Goal: Task Accomplishment & Management: Manage account settings

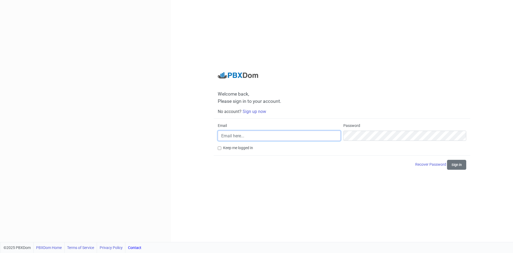
click at [266, 132] on input "Email" at bounding box center [279, 135] width 123 height 10
type input "tariq.jamal@keilhauer.com"
click at [460, 165] on button "Sign in" at bounding box center [456, 165] width 19 height 10
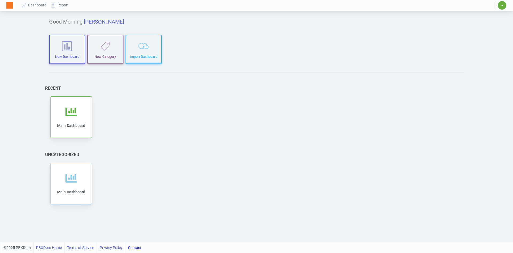
click at [500, 5] on span "✷" at bounding box center [502, 5] width 9 height 9
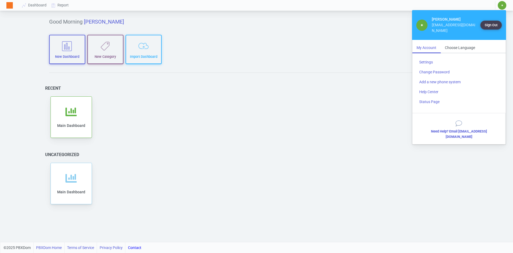
click at [11, 5] on img at bounding box center [9, 5] width 6 height 6
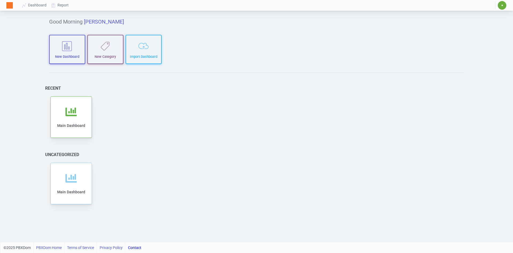
click at [499, 5] on span "✷" at bounding box center [502, 5] width 9 height 9
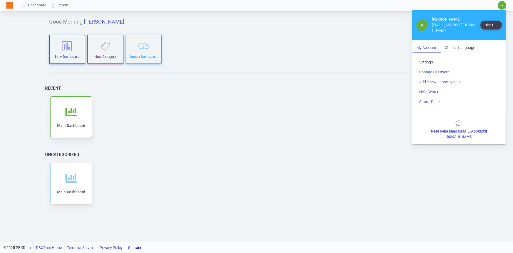
click at [426, 57] on link "Settings" at bounding box center [459, 62] width 88 height 10
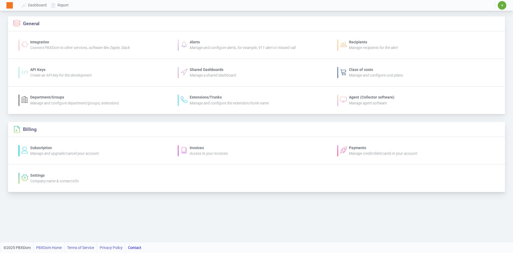
click at [361, 150] on div "Payments" at bounding box center [383, 148] width 68 height 6
click at [41, 182] on icon "Company name & contact info" at bounding box center [54, 181] width 49 height 4
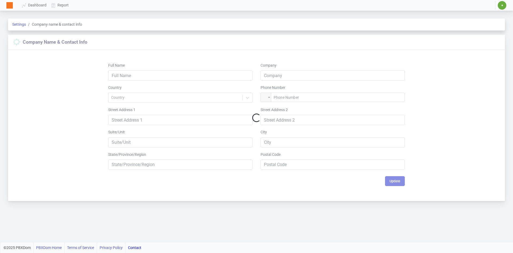
type input "Tariq Jamal"
type input "Keilhauer Ltd"
type input "+1 (416) 676-5366"
click at [16, 22] on link "Settings" at bounding box center [19, 24] width 14 height 4
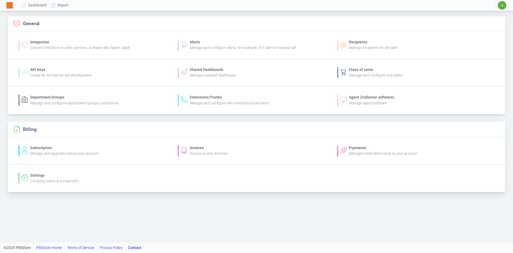
click at [59, 144] on li "Subscription Manage and upgrade/cancel your account Invoices Access to your inv…" at bounding box center [256, 151] width 497 height 28
click at [54, 152] on icon "Manage and upgrade/cancel your account" at bounding box center [64, 153] width 68 height 4
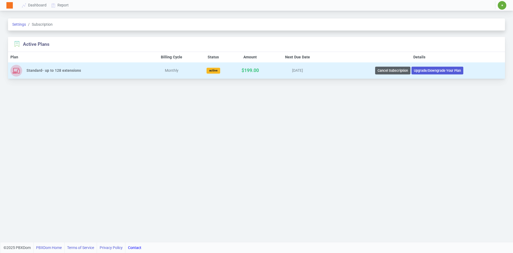
click at [388, 69] on button "Cancel Subscription" at bounding box center [392, 71] width 35 height 8
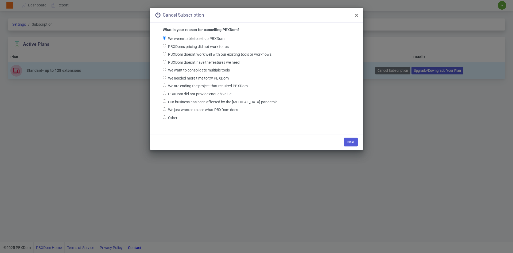
click at [163, 46] on input "PBXDom's pricing did not work for us" at bounding box center [164, 45] width 3 height 3
radio input "true"
click at [241, 86] on label "We are ending the project that required PBXDom" at bounding box center [208, 86] width 80 height 8
click at [166, 86] on input "We are ending the project that required PBXDom" at bounding box center [164, 84] width 3 height 3
radio input "true"
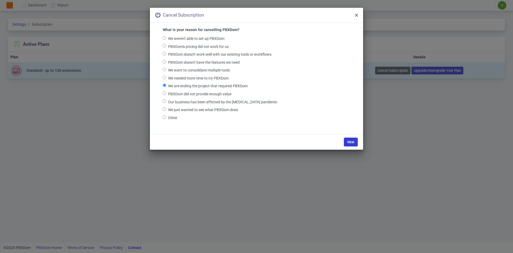
click at [351, 142] on button "Next" at bounding box center [351, 141] width 14 height 9
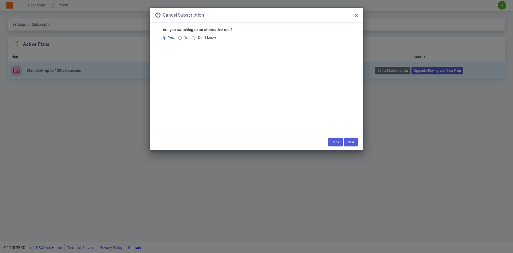
click at [180, 38] on input "No" at bounding box center [179, 37] width 3 height 3
radio input "true"
click at [163, 38] on input "Yes" at bounding box center [164, 37] width 3 height 3
radio input "true"
click at [352, 141] on button "Next" at bounding box center [351, 141] width 14 height 9
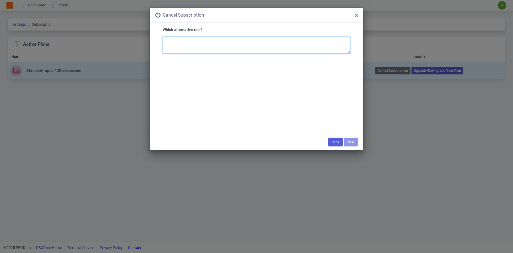
click at [220, 46] on textarea "Which alternative tool?" at bounding box center [257, 45] width 188 height 17
type textarea "Teams"
click at [354, 145] on button "Next" at bounding box center [351, 141] width 14 height 9
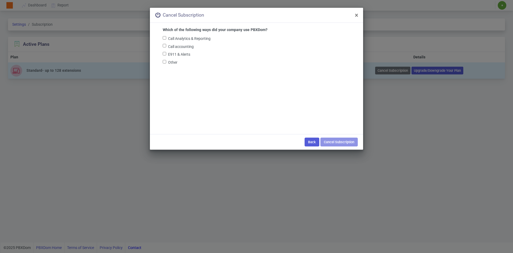
click at [164, 38] on input "Call Analytics & Reporting" at bounding box center [164, 37] width 3 height 3
checkbox input "true"
click at [344, 140] on button "Cancel Subscription" at bounding box center [339, 141] width 37 height 9
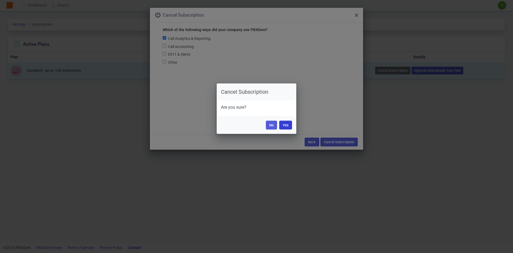
click at [285, 125] on button "Yes" at bounding box center [285, 124] width 13 height 9
click at [288, 126] on button "Yes" at bounding box center [285, 124] width 13 height 9
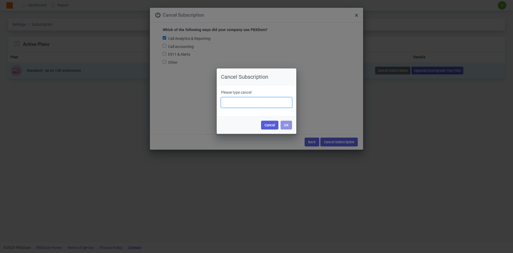
click at [258, 102] on input "text" at bounding box center [256, 102] width 71 height 10
type input "cancel"
click at [287, 127] on button "OK" at bounding box center [286, 124] width 11 height 9
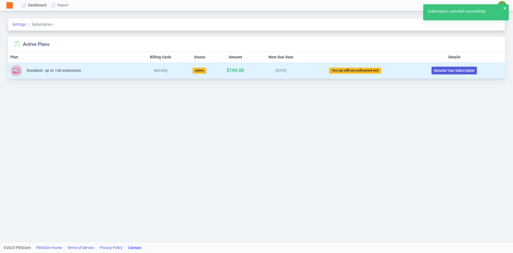
click at [40, 7] on link "Dashboard" at bounding box center [34, 5] width 29 height 10
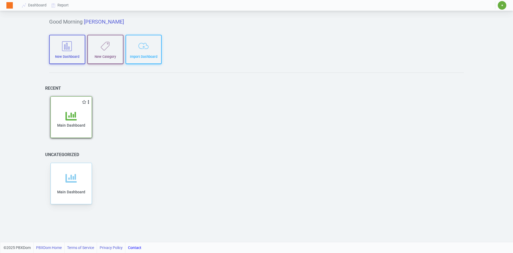
click at [73, 136] on div "Main Dashboard" at bounding box center [71, 123] width 30 height 27
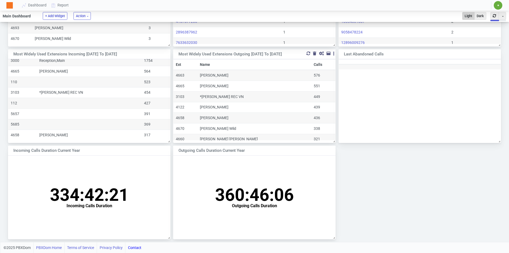
click at [322, 54] on div at bounding box center [321, 54] width 5 height 4
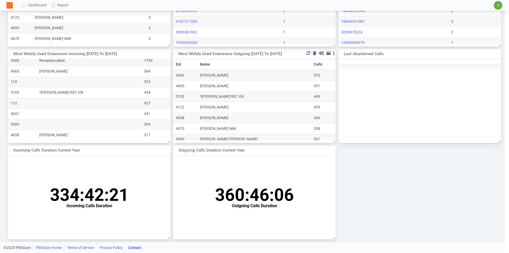
scroll to position [254, 0]
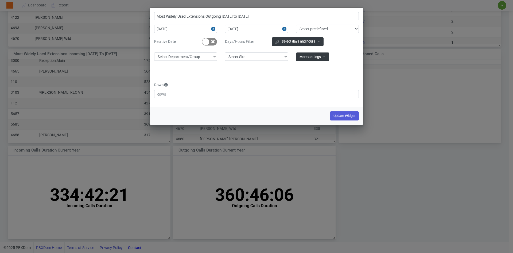
click at [415, 187] on div "Most Widely Used Extensions Outgoing 2025-01-01 to 2025-12-31 2025-01-01 2025-1…" at bounding box center [256, 126] width 513 height 253
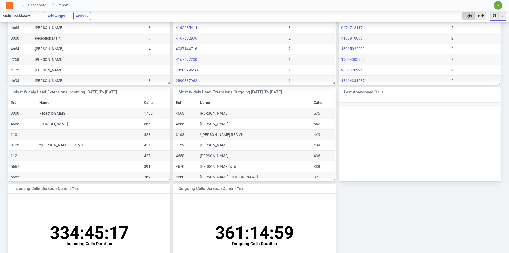
scroll to position [100, 157]
